Goal: Information Seeking & Learning: Learn about a topic

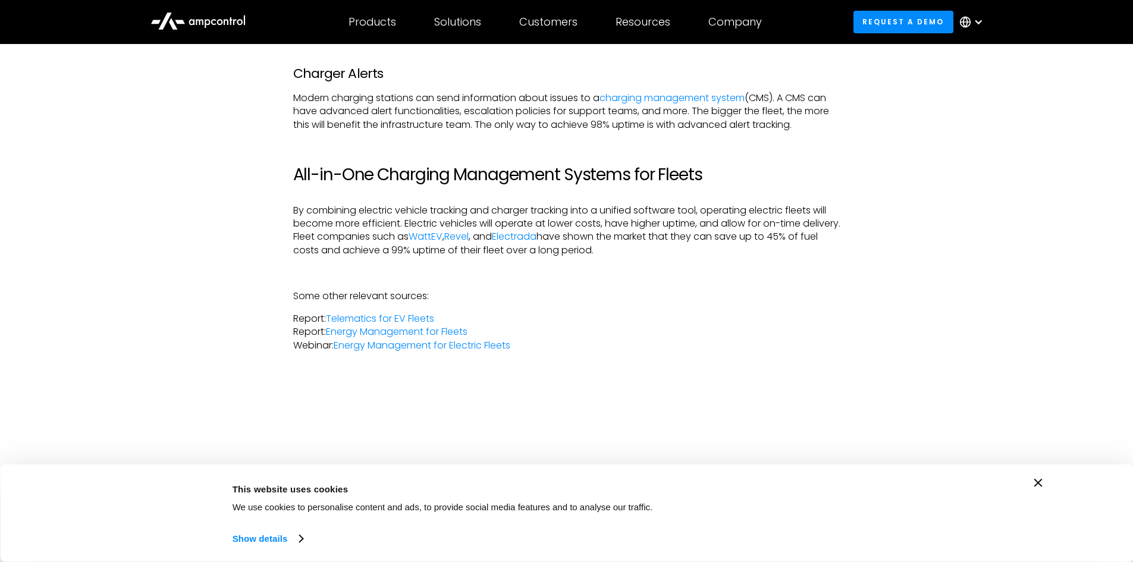
scroll to position [1844, 0]
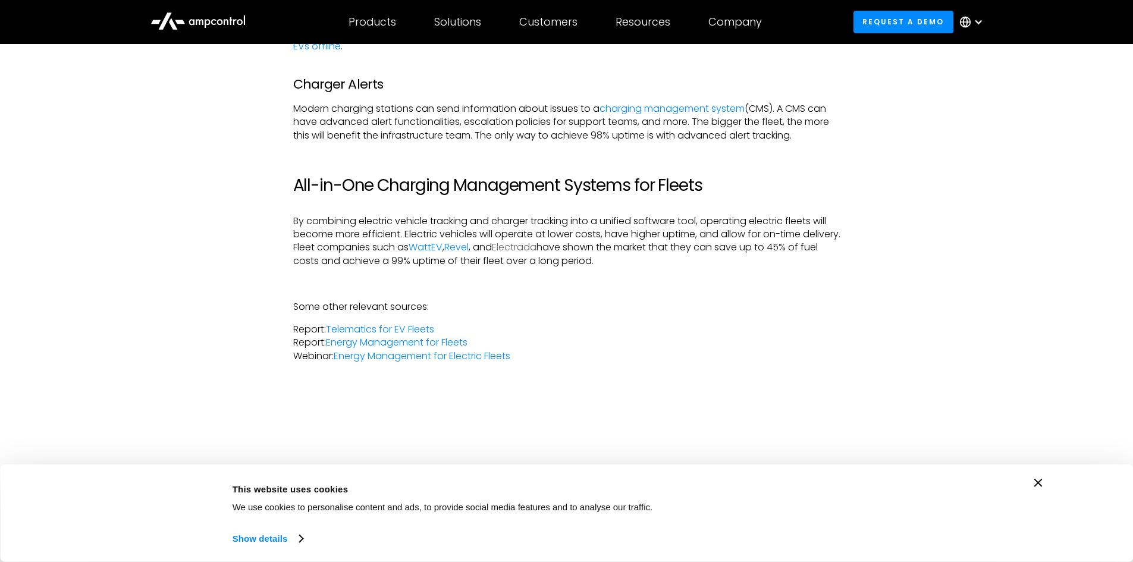
click at [537, 254] on link "Electrada" at bounding box center [514, 247] width 45 height 14
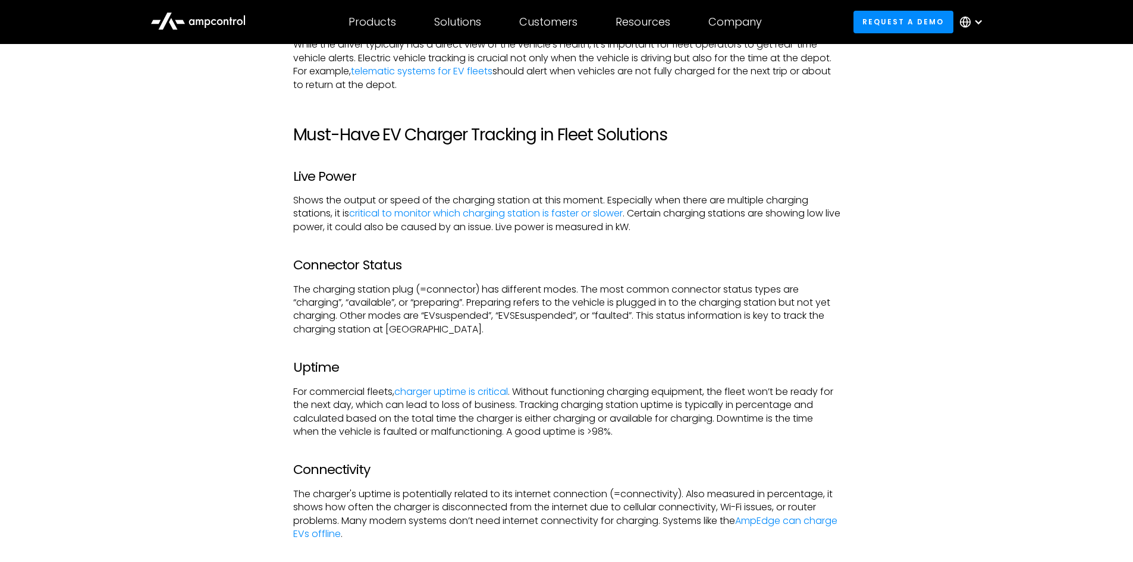
scroll to position [1368, 0]
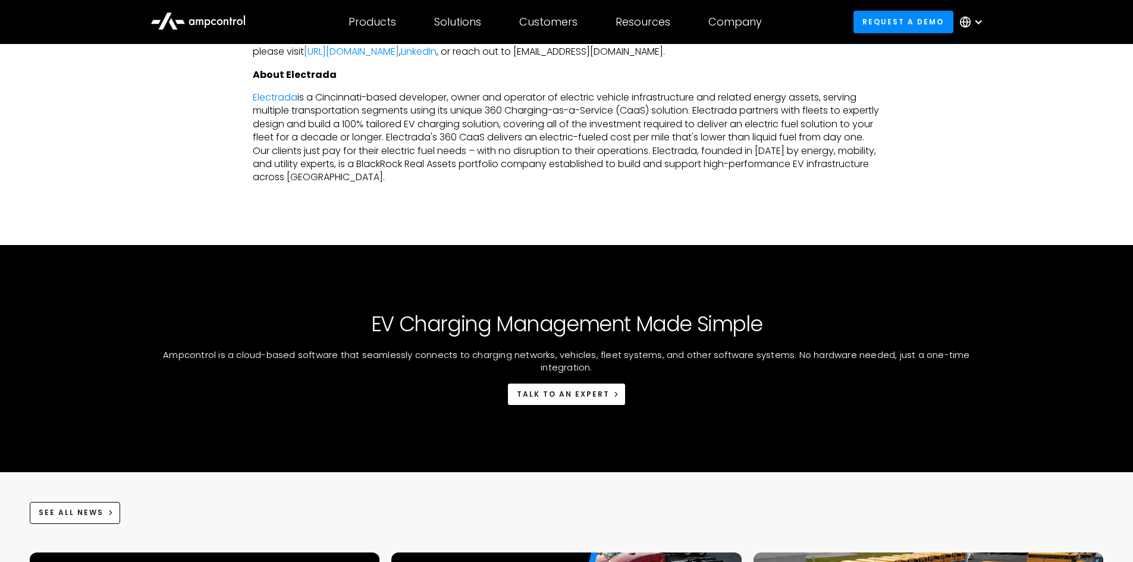
scroll to position [1011, 0]
